Goal: Task Accomplishment & Management: Use online tool/utility

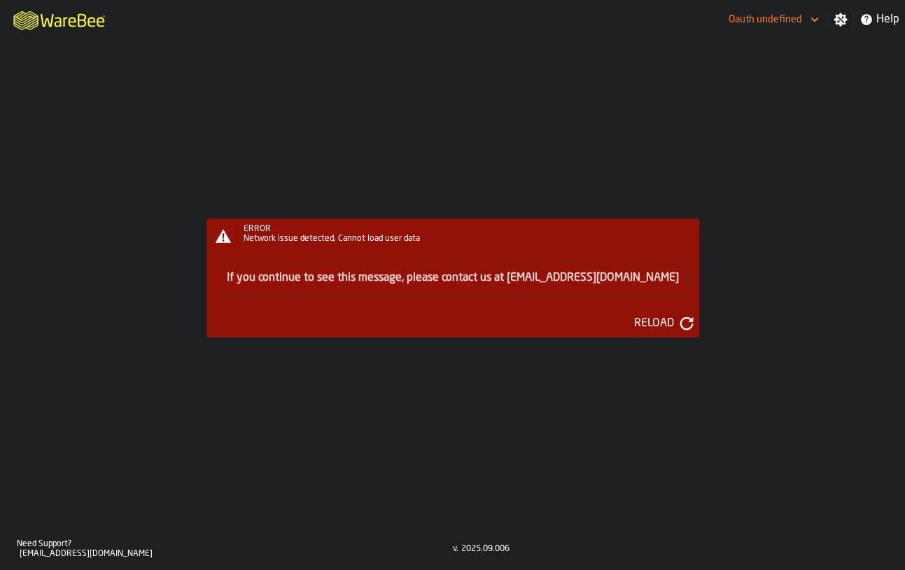
click at [567, 168] on div "ERROR Network issue detected, Cannot load user data If you continue to see this…" at bounding box center [452, 283] width 905 height 489
